Goal: Information Seeking & Learning: Find specific page/section

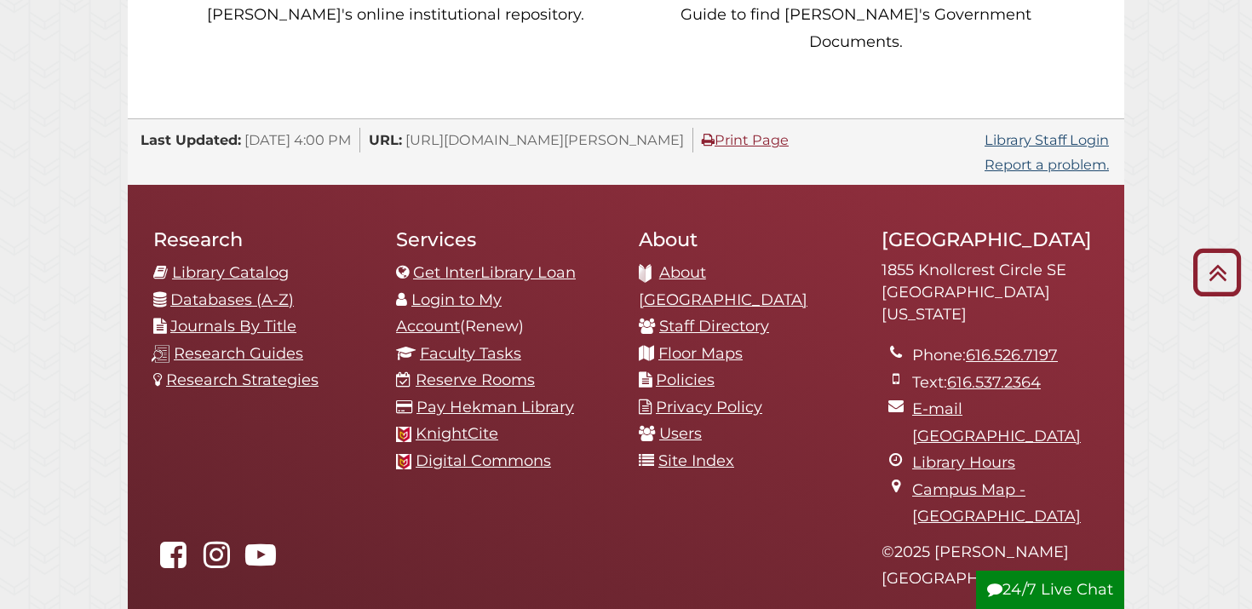
scroll to position [1769, 0]
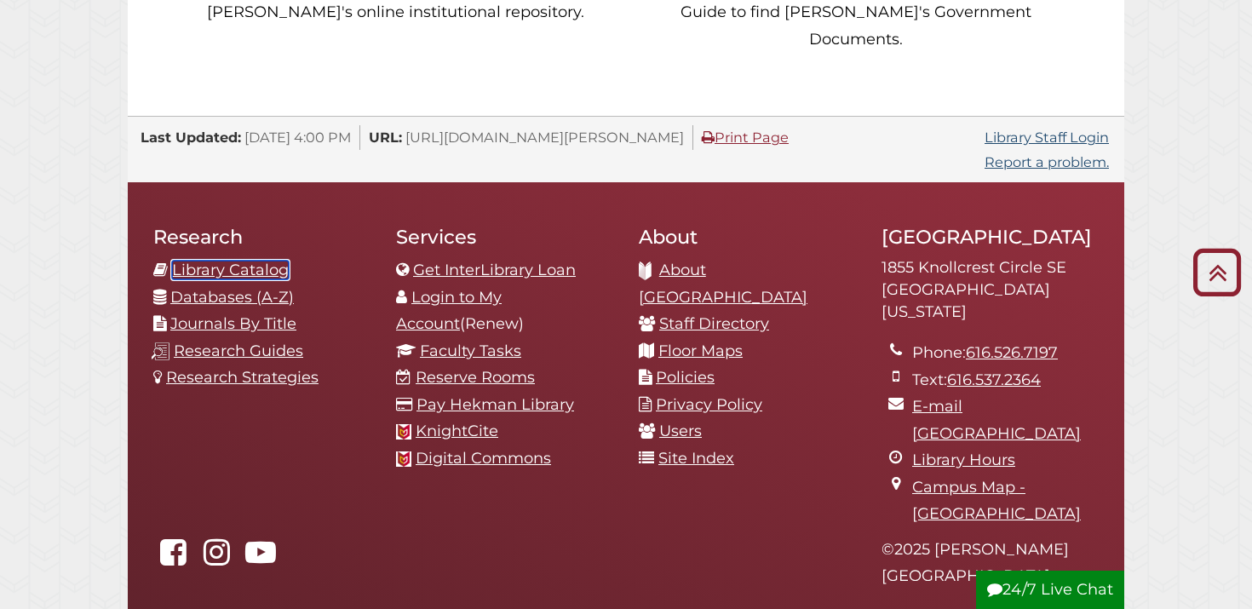
click at [238, 261] on link "Library Catalog" at bounding box center [230, 270] width 117 height 19
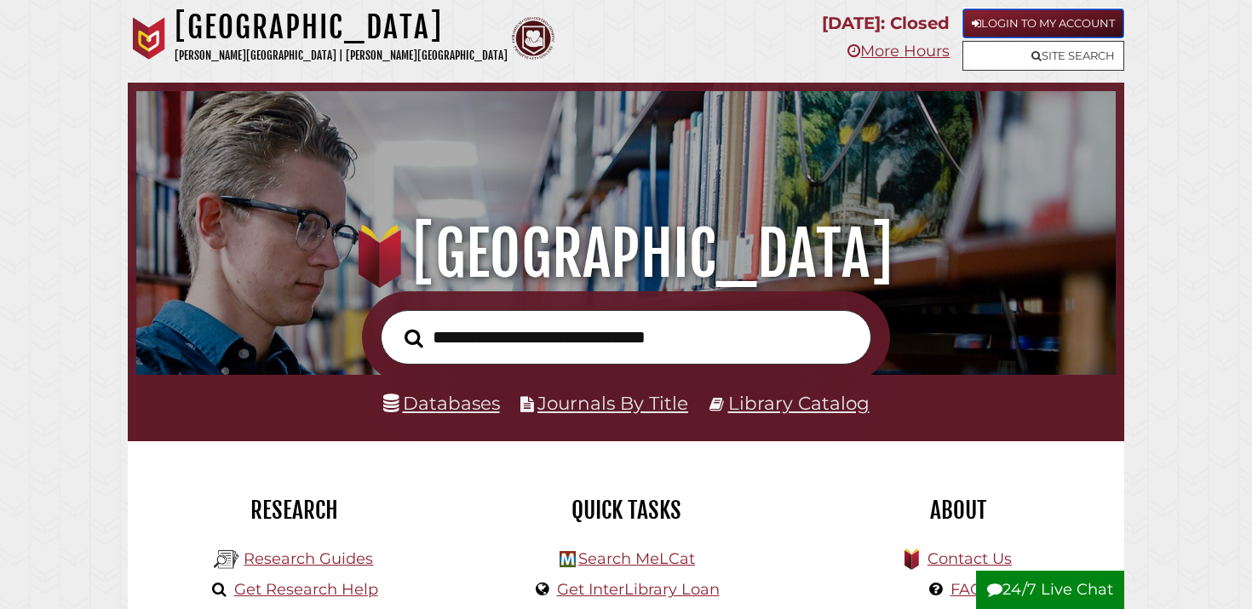
click at [1062, 20] on link "Login to My Account" at bounding box center [1043, 24] width 162 height 30
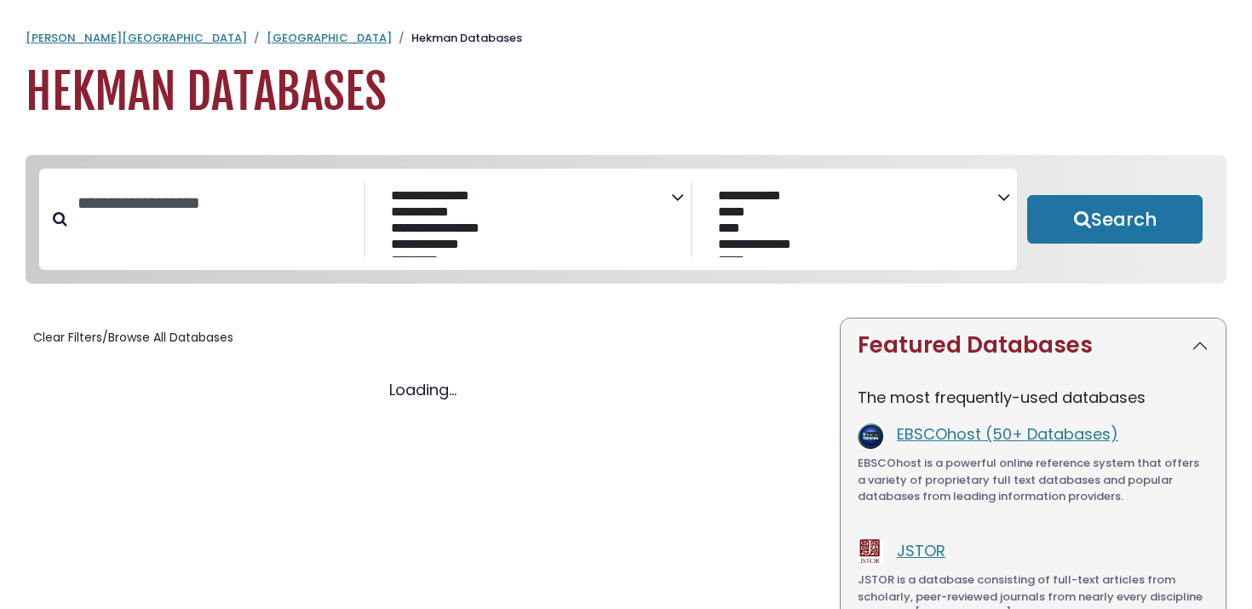
select select "Database Subject Filter"
select select "Database Vendors Filter"
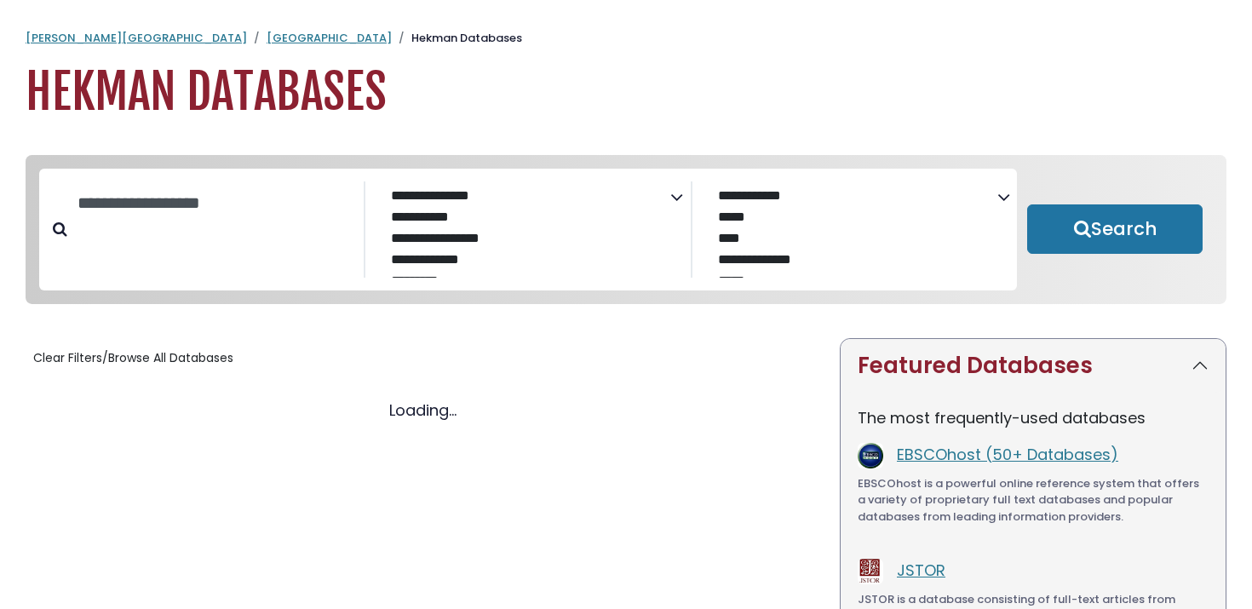
select select "Database Subject Filter"
select select "Database Vendors Filter"
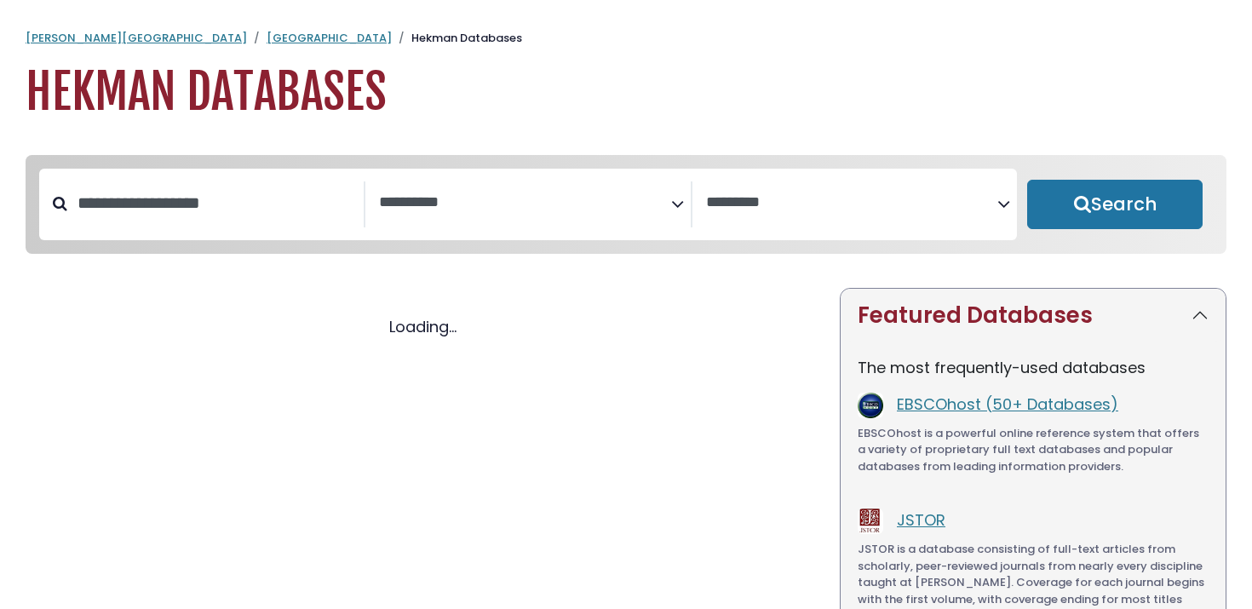
select select "Database Subject Filter"
select select "Database Vendors Filter"
select select "Database Subject Filter"
select select "Database Vendors Filter"
select select "Database Subject Filter"
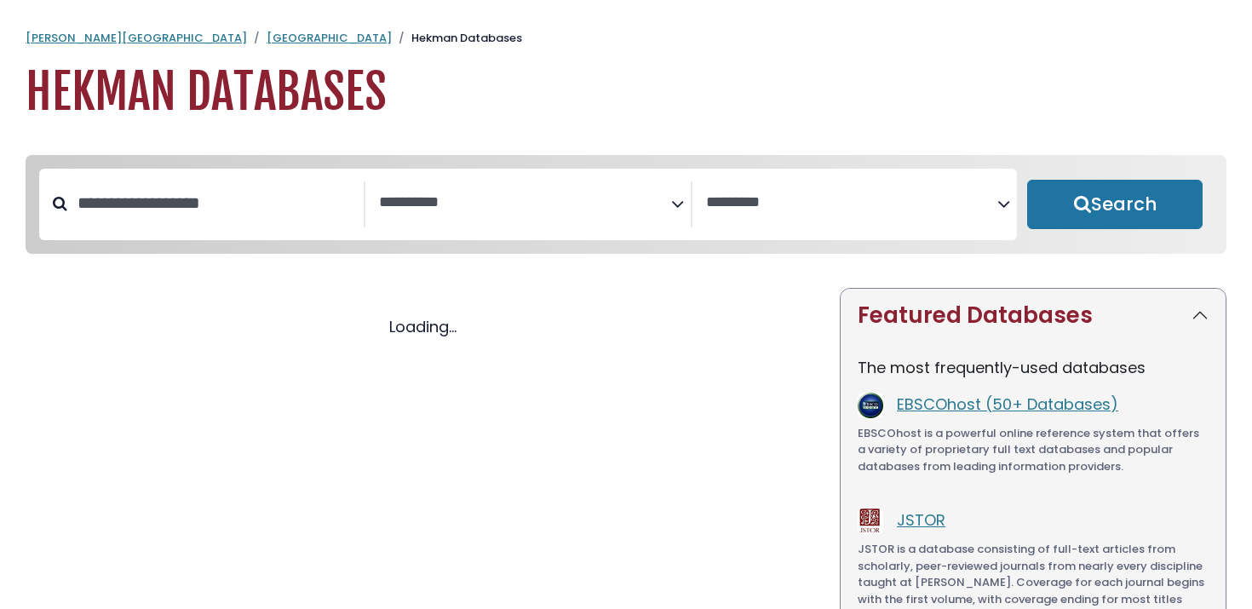
select select "Database Vendors Filter"
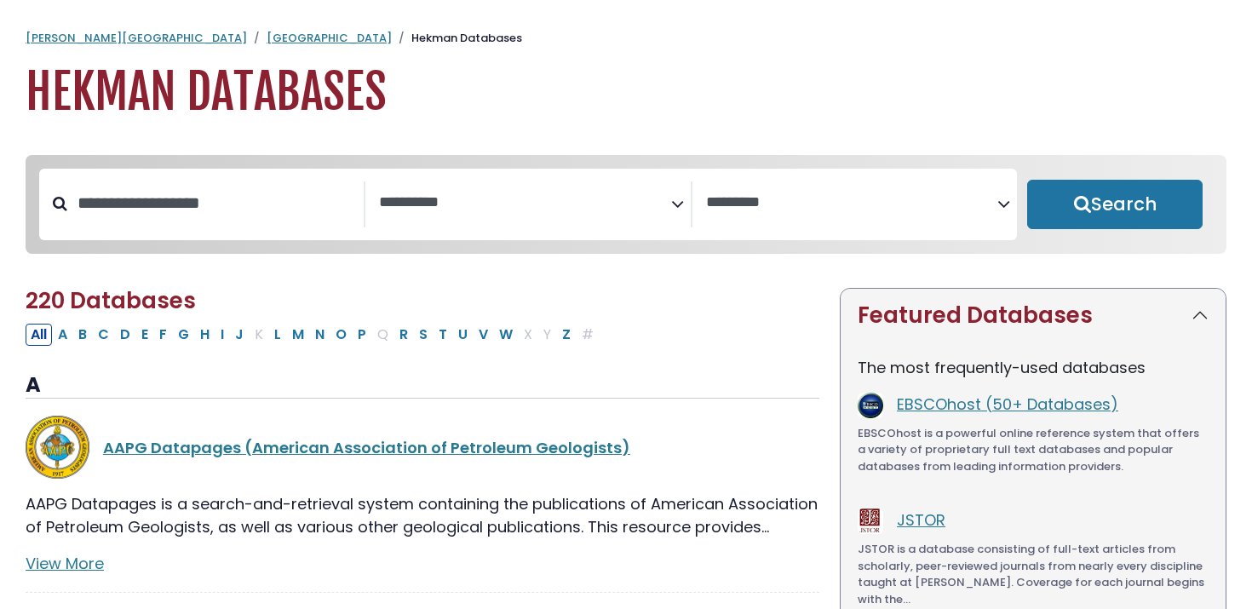
click at [667, 207] on textarea "Search" at bounding box center [524, 203] width 291 height 18
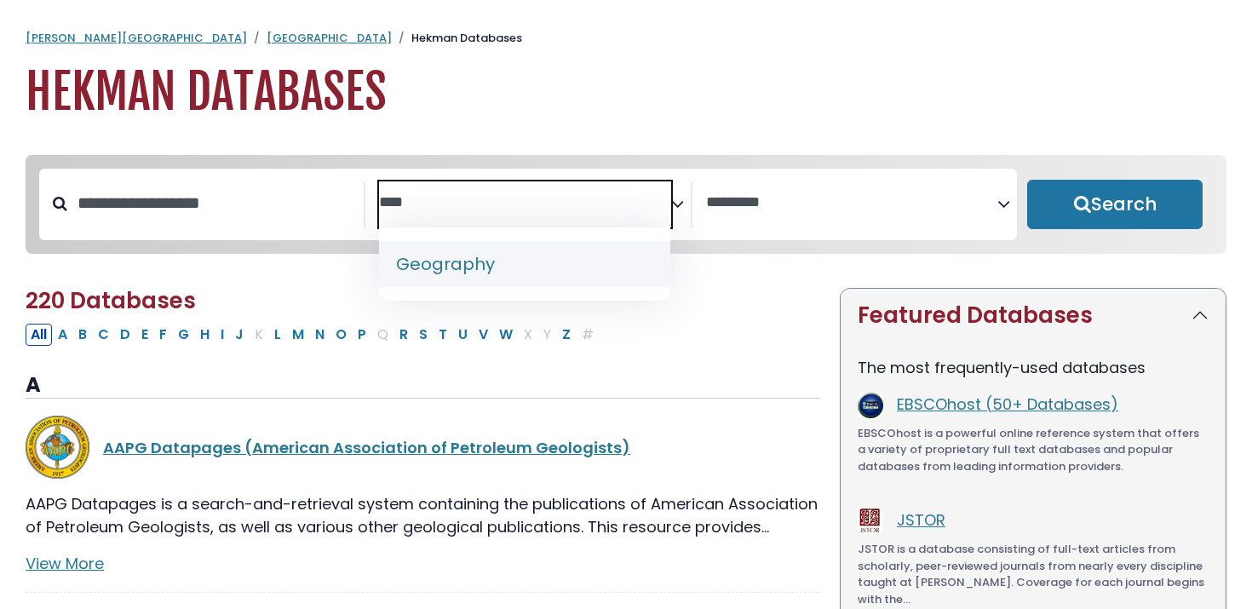
type textarea "****"
click at [938, 209] on textarea "Search" at bounding box center [851, 203] width 291 height 18
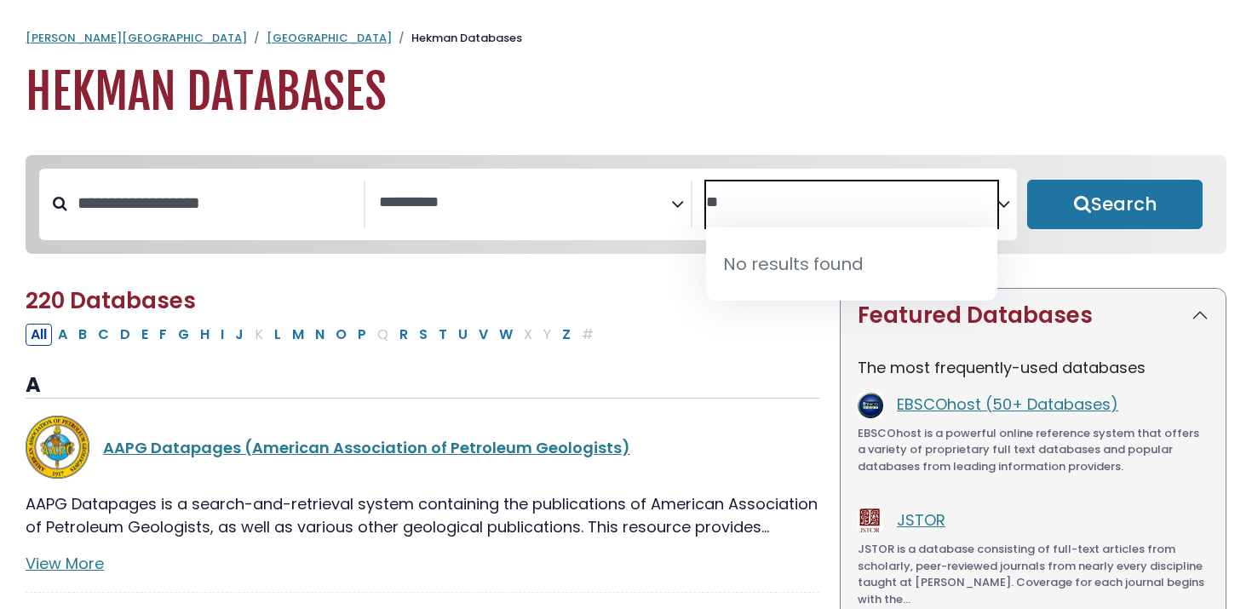
type textarea "***"
